Goal: Navigation & Orientation: Find specific page/section

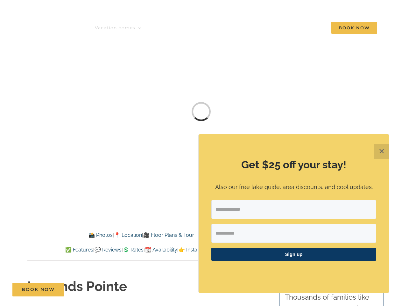
click at [201, 154] on div "Get $25 off your stay! Also our free lake guide, area discounts, and cool updat…" at bounding box center [294, 213] width 191 height 159
click at [101, 75] on span "Resort Neighborhoods" at bounding box center [123, 72] width 44 height 5
click at [101, 86] on span "🎯 Top Searches" at bounding box center [117, 83] width 33 height 5
click at [294, 228] on div "Sign up" at bounding box center [294, 233] width 165 height 66
